Goal: Transaction & Acquisition: Purchase product/service

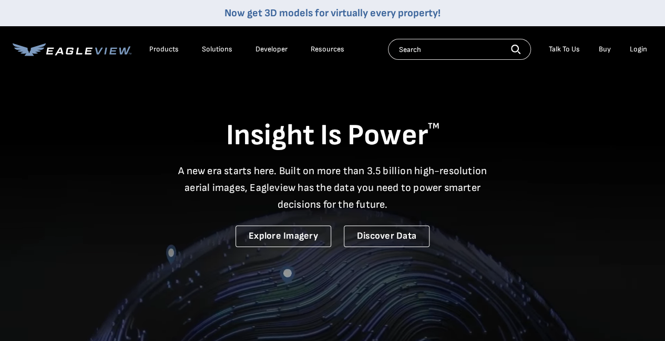
click at [637, 51] on div "Login" at bounding box center [637, 49] width 17 height 9
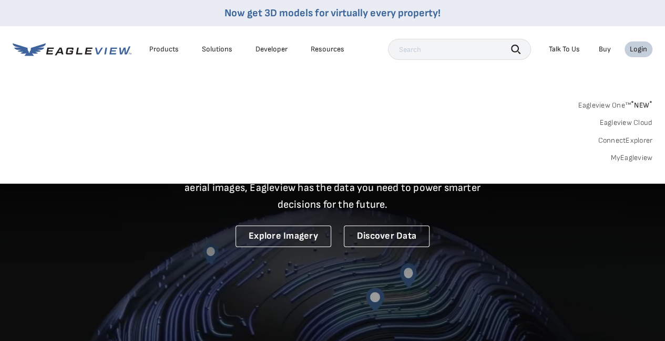
click at [642, 156] on link "MyEagleview" at bounding box center [631, 157] width 42 height 9
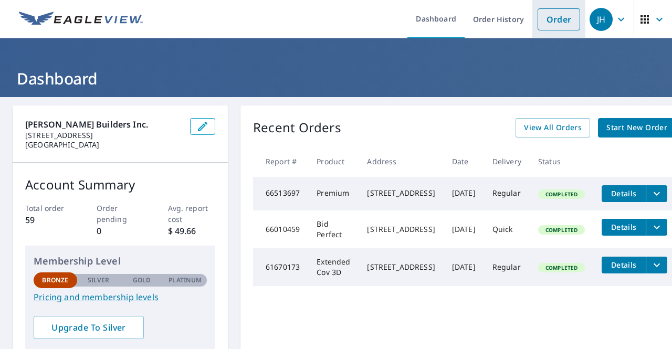
click at [552, 20] on link "Order" at bounding box center [559, 19] width 43 height 22
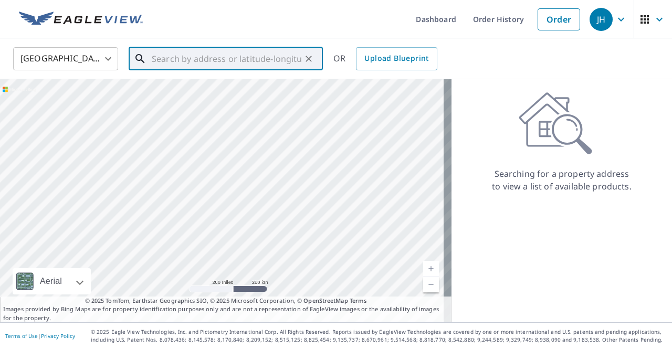
click at [208, 59] on input "text" at bounding box center [227, 58] width 150 height 29
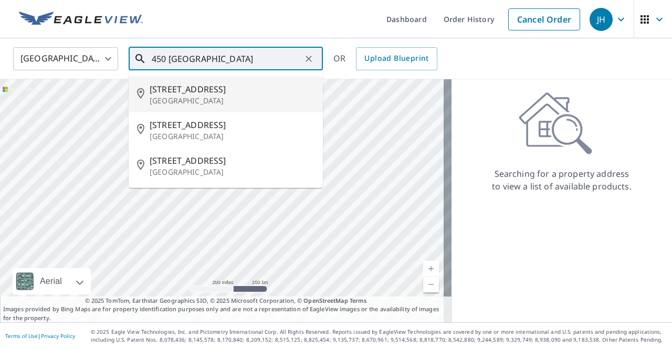
click at [183, 92] on span "[STREET_ADDRESS]" at bounding box center [232, 89] width 165 height 13
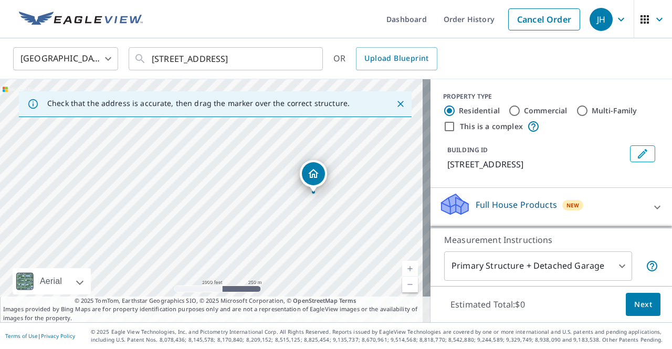
click at [402, 265] on link "Current Level 15, Zoom In" at bounding box center [410, 269] width 16 height 16
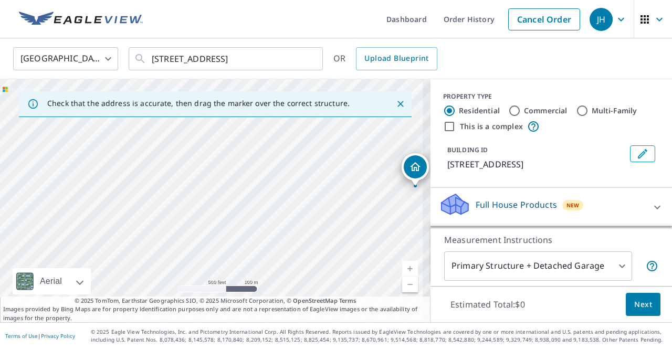
click at [402, 265] on link "Current Level 16, Zoom In" at bounding box center [410, 269] width 16 height 16
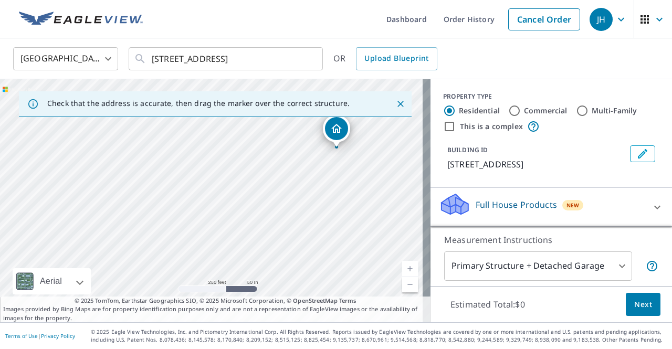
drag, startPoint x: 297, startPoint y: 202, endPoint x: 7, endPoint y: 179, distance: 290.4
click at [7, 179] on div "[STREET_ADDRESS]" at bounding box center [215, 200] width 431 height 243
drag, startPoint x: 190, startPoint y: 198, endPoint x: 123, endPoint y: 204, distance: 66.5
click at [123, 204] on div "[STREET_ADDRESS]" at bounding box center [215, 200] width 431 height 243
click at [402, 263] on link "Current Level 17, Zoom In" at bounding box center [410, 269] width 16 height 16
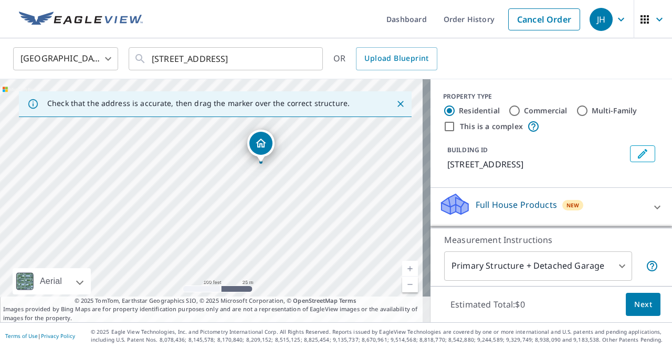
drag, startPoint x: 362, startPoint y: 192, endPoint x: 307, endPoint y: 242, distance: 75.1
click at [307, 242] on div "[STREET_ADDRESS]" at bounding box center [215, 200] width 431 height 243
click at [402, 268] on link "Current Level 18, Zoom In" at bounding box center [410, 269] width 16 height 16
drag, startPoint x: 323, startPoint y: 221, endPoint x: 195, endPoint y: 180, distance: 134.7
click at [195, 180] on div "[STREET_ADDRESS]" at bounding box center [215, 200] width 431 height 243
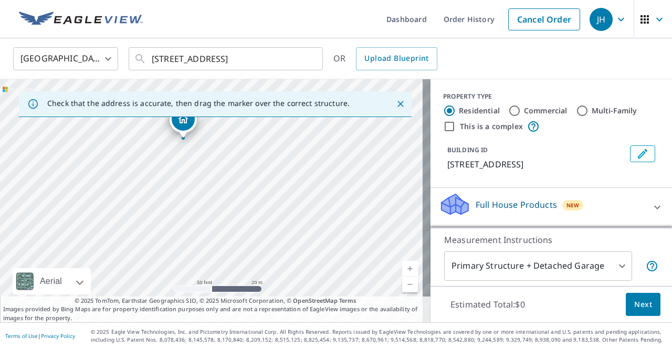
drag, startPoint x: 316, startPoint y: 215, endPoint x: 319, endPoint y: 266, distance: 51.6
click at [319, 266] on div "[STREET_ADDRESS]" at bounding box center [215, 200] width 431 height 243
drag, startPoint x: 306, startPoint y: 247, endPoint x: 262, endPoint y: 173, distance: 86.0
click at [262, 173] on div "[STREET_ADDRESS]" at bounding box center [215, 200] width 431 height 243
click at [402, 266] on link "Current Level 19, Zoom In" at bounding box center [410, 269] width 16 height 16
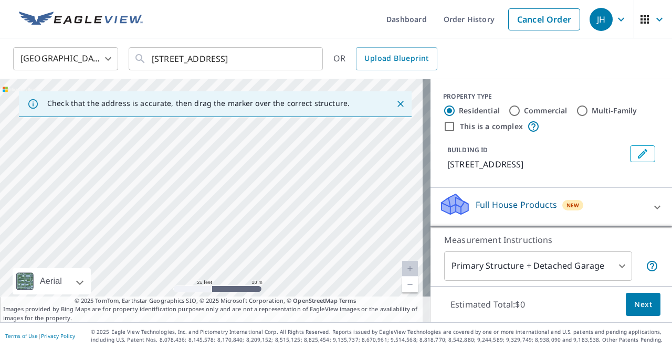
drag, startPoint x: 220, startPoint y: 205, endPoint x: 221, endPoint y: 270, distance: 64.6
click at [221, 270] on div "[STREET_ADDRESS]" at bounding box center [215, 200] width 431 height 243
drag, startPoint x: 265, startPoint y: 190, endPoint x: 283, endPoint y: 301, distance: 112.3
click at [283, 301] on div "Check that the address is accurate, then drag the marker over the correct struc…" at bounding box center [215, 200] width 431 height 243
click at [284, 267] on div "[STREET_ADDRESS]" at bounding box center [215, 200] width 431 height 243
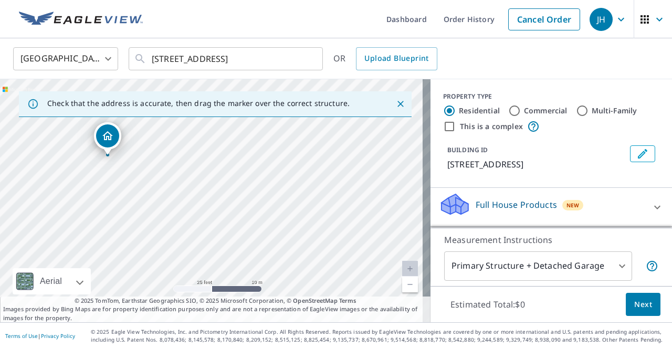
drag, startPoint x: 293, startPoint y: 211, endPoint x: 317, endPoint y: 304, distance: 96.6
click at [317, 304] on div "Check that the address is accurate, then drag the marker over the correct struc…" at bounding box center [215, 200] width 431 height 243
click at [296, 271] on div "[STREET_ADDRESS]" at bounding box center [215, 200] width 431 height 243
drag, startPoint x: 157, startPoint y: 193, endPoint x: 229, endPoint y: 271, distance: 106.3
click at [229, 271] on div "[STREET_ADDRESS]" at bounding box center [215, 200] width 431 height 243
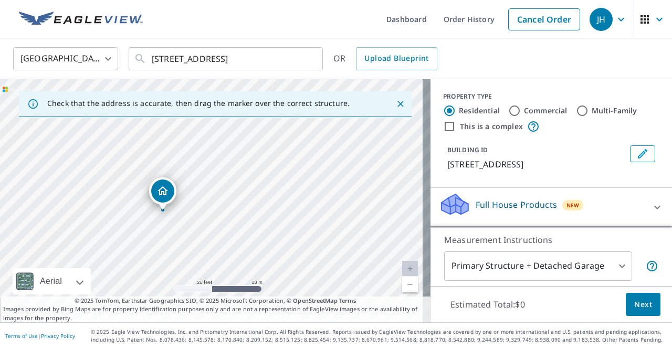
click at [222, 232] on div "[STREET_ADDRESS]" at bounding box center [215, 200] width 431 height 243
click at [403, 287] on link "Current Level 20, Zoom Out" at bounding box center [410, 285] width 16 height 16
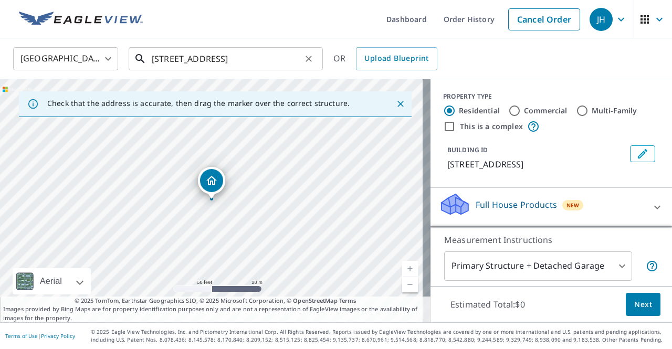
click at [164, 58] on input "[STREET_ADDRESS]" at bounding box center [227, 58] width 150 height 29
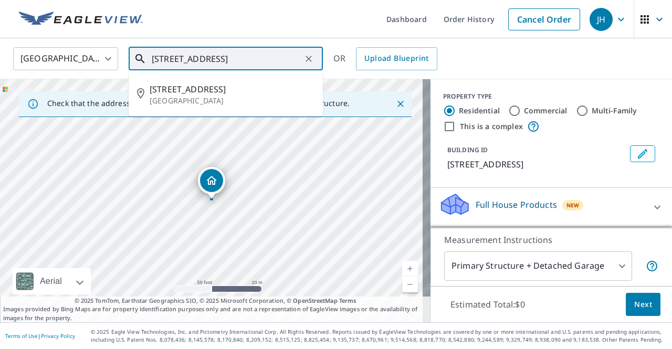
type input "[STREET_ADDRESS]"
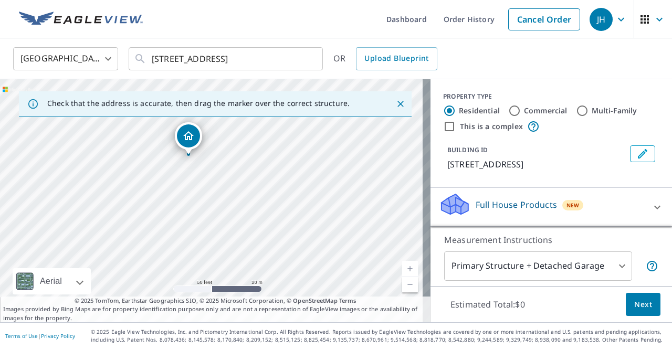
drag, startPoint x: 292, startPoint y: 229, endPoint x: 269, endPoint y: 184, distance: 50.3
click at [269, 184] on div "[STREET_ADDRESS]" at bounding box center [215, 200] width 431 height 243
drag, startPoint x: 195, startPoint y: 203, endPoint x: 216, endPoint y: 261, distance: 61.5
click at [216, 261] on div "[STREET_ADDRESS]" at bounding box center [215, 200] width 431 height 243
click at [402, 264] on link "Current Level 19, Zoom In" at bounding box center [410, 269] width 16 height 16
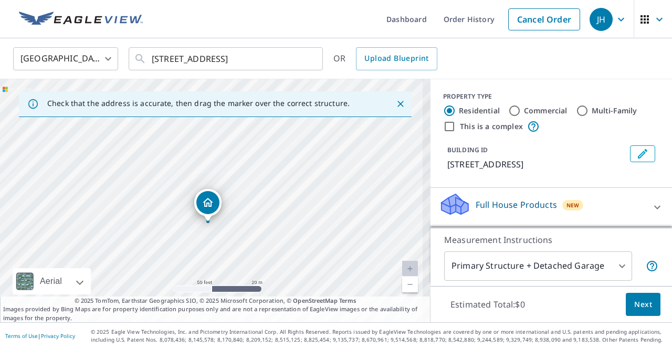
click at [402, 264] on link "Current Level 19, Zoom In Disabled" at bounding box center [410, 269] width 16 height 16
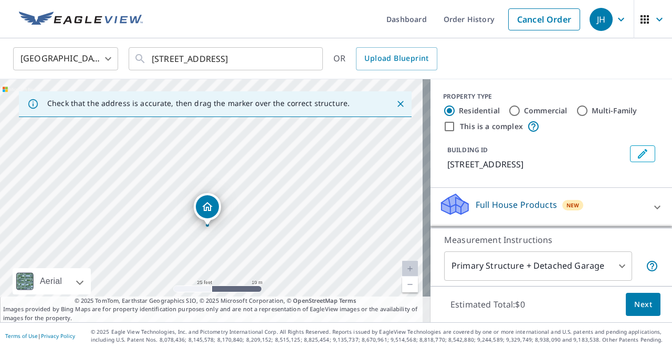
click at [402, 266] on link "Current Level 20, Zoom In Disabled" at bounding box center [410, 269] width 16 height 16
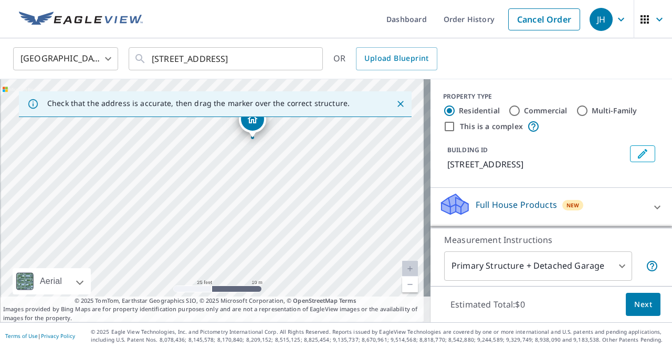
drag, startPoint x: 271, startPoint y: 229, endPoint x: 316, endPoint y: 141, distance: 98.7
click at [316, 141] on div "[STREET_ADDRESS]" at bounding box center [215, 200] width 431 height 243
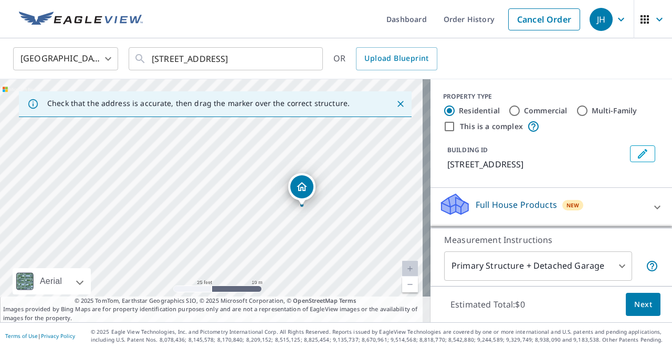
drag, startPoint x: 179, startPoint y: 183, endPoint x: 228, endPoint y: 252, distance: 84.3
click at [228, 252] on div "[STREET_ADDRESS]" at bounding box center [215, 200] width 431 height 243
drag, startPoint x: 229, startPoint y: 229, endPoint x: 168, endPoint y: 107, distance: 136.3
click at [168, 107] on div "Check that the address is accurate, then drag the marker over the correct struc…" at bounding box center [215, 200] width 431 height 243
click at [256, 162] on div "[STREET_ADDRESS]" at bounding box center [215, 200] width 431 height 243
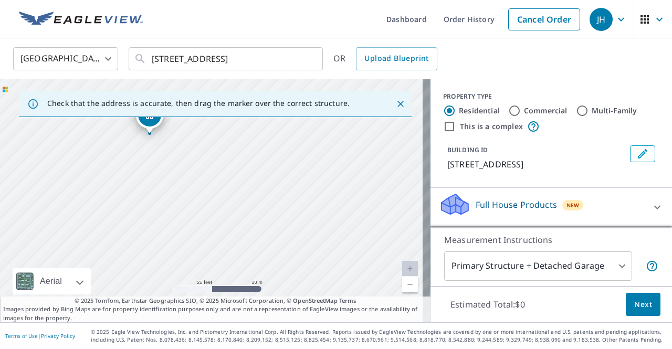
drag, startPoint x: 329, startPoint y: 217, endPoint x: 149, endPoint y: 211, distance: 179.8
click at [149, 211] on div "[STREET_ADDRESS]" at bounding box center [215, 200] width 431 height 243
drag, startPoint x: 304, startPoint y: 208, endPoint x: 162, endPoint y: 178, distance: 144.3
click at [162, 178] on div "[STREET_ADDRESS]" at bounding box center [215, 200] width 431 height 243
click at [402, 285] on link "Current Level 20, Zoom Out" at bounding box center [410, 285] width 16 height 16
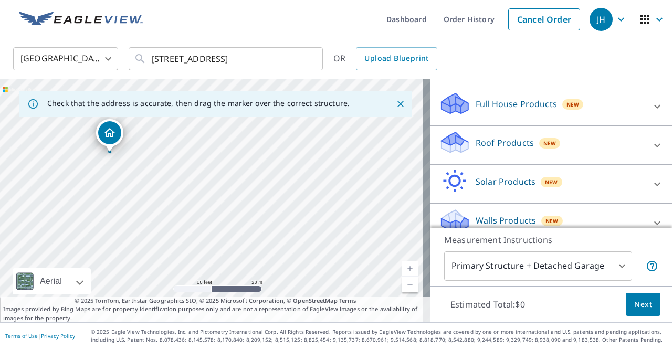
scroll to position [101, 0]
click at [583, 143] on div "Roof Products New" at bounding box center [542, 145] width 206 height 30
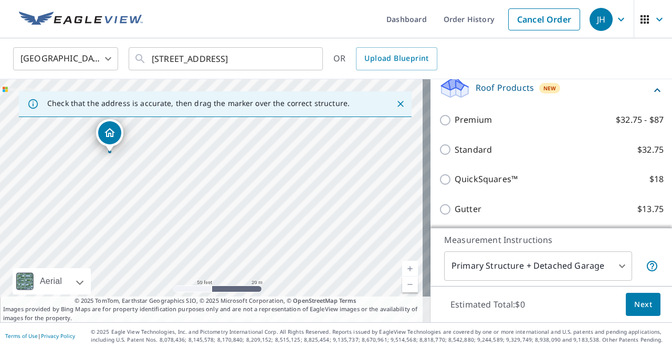
scroll to position [155, 0]
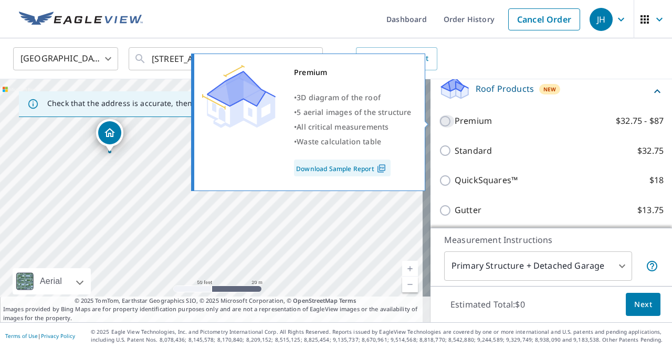
click at [439, 123] on input "Premium $32.75 - $87" at bounding box center [447, 121] width 16 height 13
checkbox input "true"
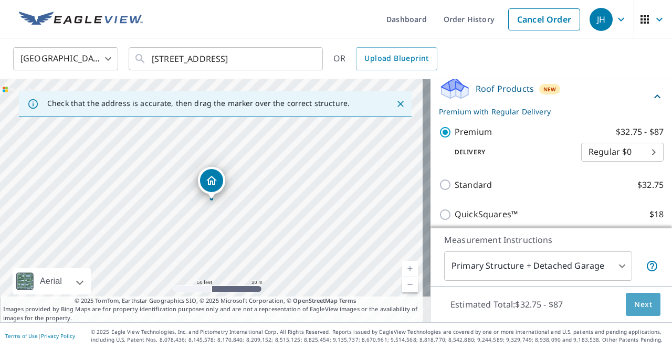
click at [637, 303] on span "Next" at bounding box center [644, 304] width 18 height 13
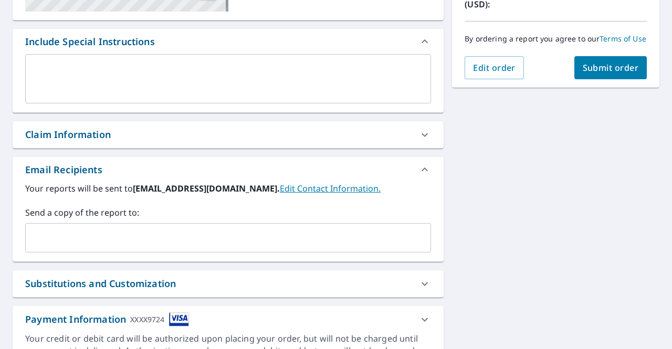
scroll to position [261, 0]
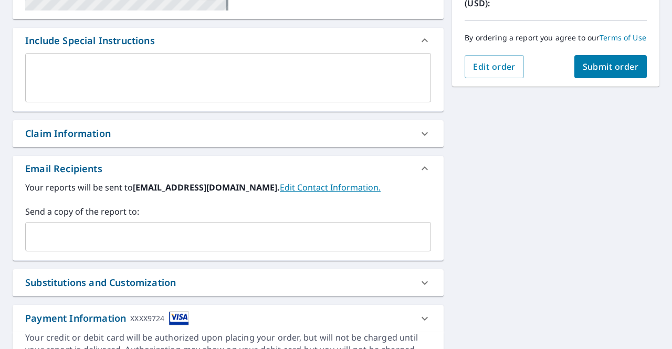
click at [113, 230] on input "text" at bounding box center [220, 237] width 381 height 20
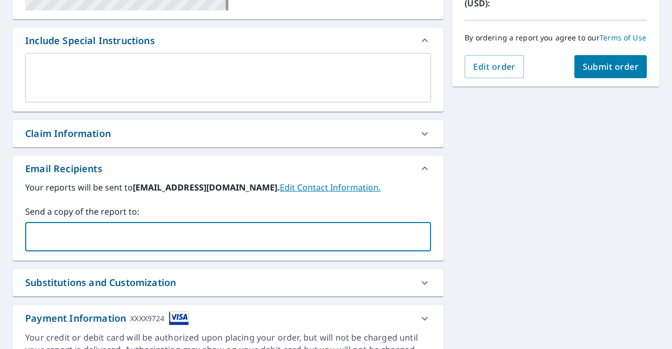
type input "[EMAIL_ADDRESS][DOMAIN_NAME]"
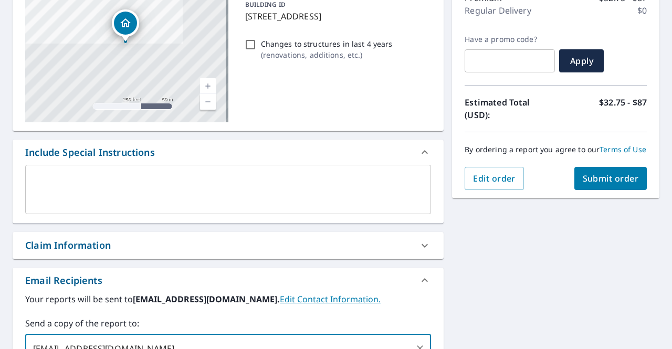
scroll to position [126, 0]
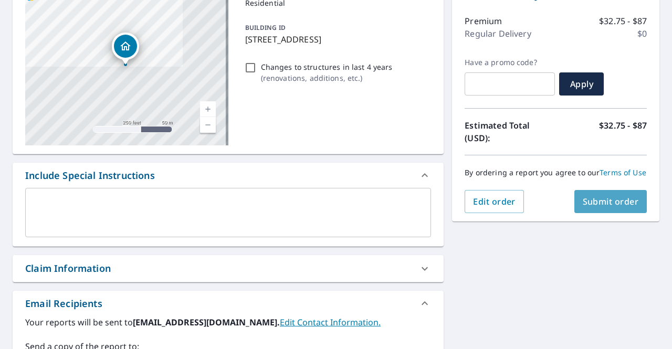
click at [599, 208] on span "Submit order" at bounding box center [611, 202] width 56 height 12
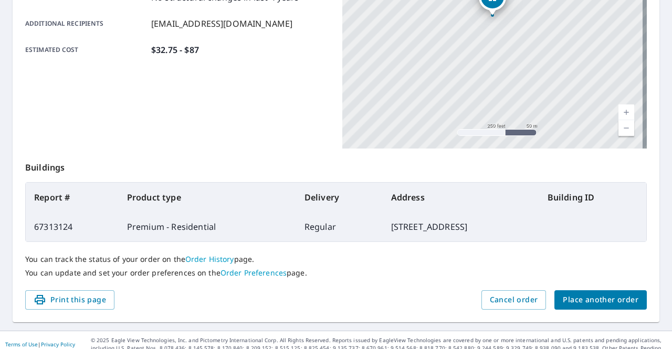
scroll to position [268, 0]
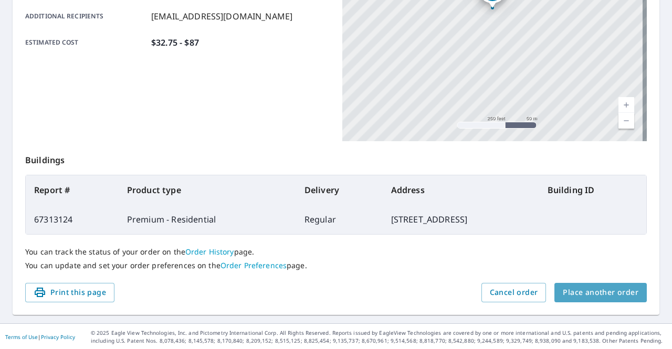
click at [596, 287] on span "Place another order" at bounding box center [601, 292] width 76 height 13
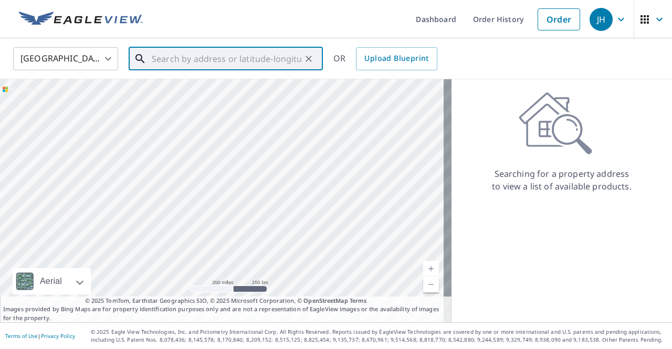
click at [224, 61] on input "text" at bounding box center [227, 58] width 150 height 29
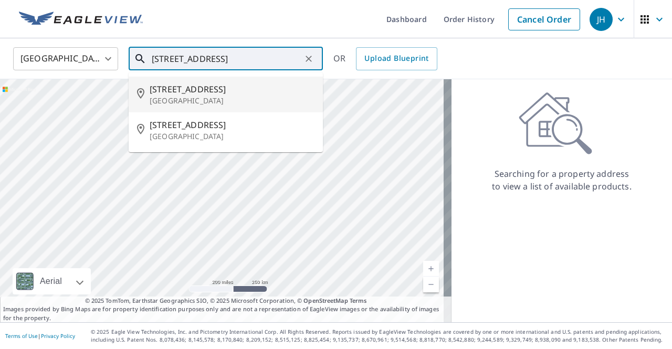
click at [186, 90] on span "[STREET_ADDRESS]" at bounding box center [232, 89] width 165 height 13
type input "[STREET_ADDRESS]"
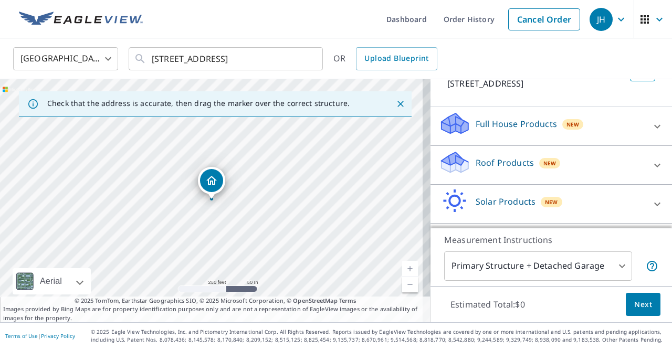
scroll to position [81, 0]
click at [503, 163] on p "Roof Products" at bounding box center [505, 162] width 58 height 13
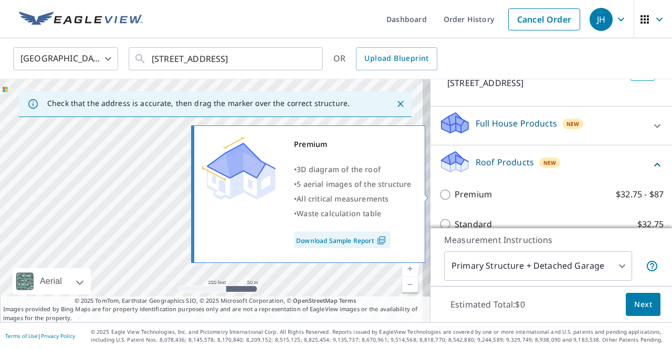
click at [439, 191] on input "Premium $32.75 - $87" at bounding box center [447, 195] width 16 height 13
checkbox input "true"
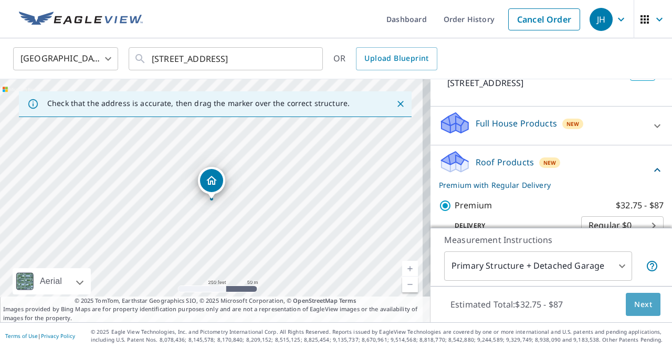
click at [635, 302] on span "Next" at bounding box center [644, 304] width 18 height 13
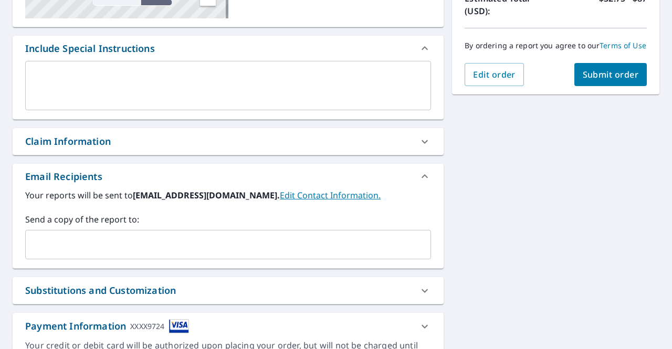
scroll to position [254, 0]
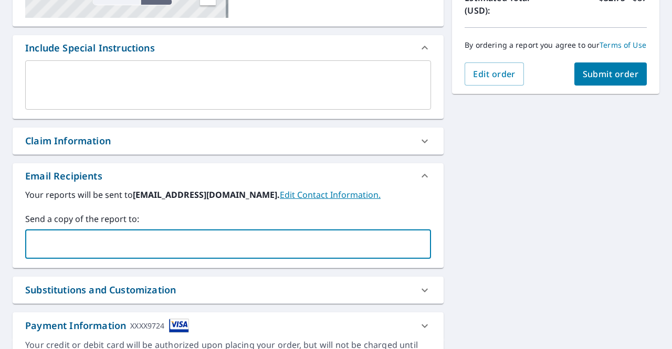
click at [80, 235] on input "text" at bounding box center [220, 244] width 381 height 20
type input "[EMAIL_ADDRESS][DOMAIN_NAME]"
click at [590, 80] on span "Submit order" at bounding box center [611, 74] width 56 height 12
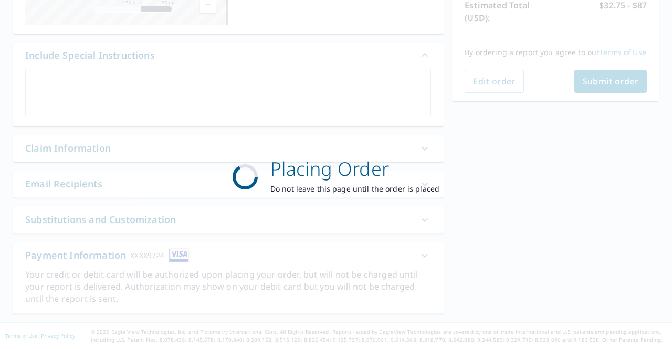
scroll to position [245, 0]
